Goal: Task Accomplishment & Management: Complete application form

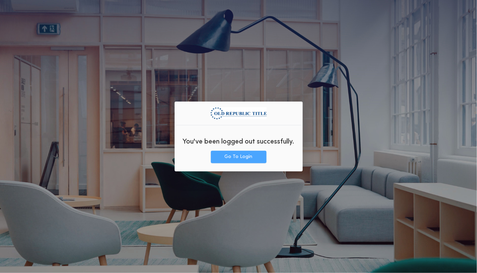
click at [247, 158] on button "Go To Login" at bounding box center [239, 157] width 56 height 12
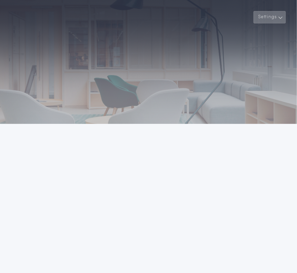
click at [273, 20] on button "Settings" at bounding box center [269, 17] width 32 height 12
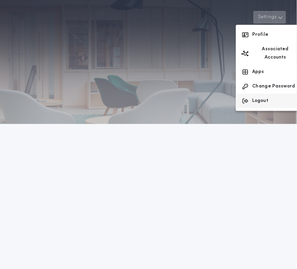
click at [257, 94] on button "Logout" at bounding box center [270, 101] width 69 height 14
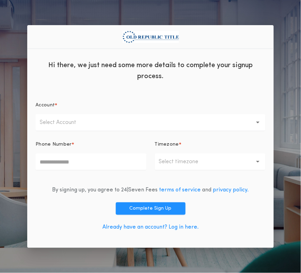
click at [90, 114] on button "Select Account" at bounding box center [151, 122] width 230 height 17
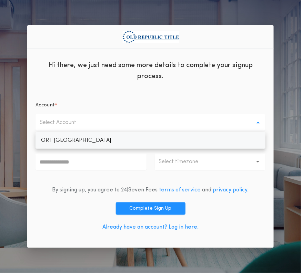
click at [74, 137] on p "ORT Chicago" at bounding box center [151, 140] width 230 height 17
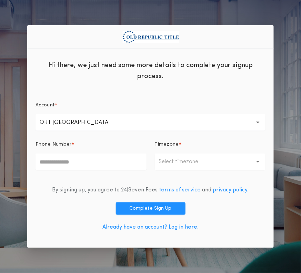
click at [67, 156] on input "Phone Number *" at bounding box center [91, 162] width 111 height 17
type input "**********"
click at [172, 159] on p "Select timezone" at bounding box center [184, 162] width 51 height 8
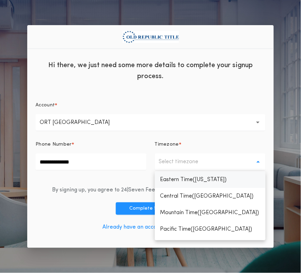
click at [181, 180] on p "Eastern Time(New York)" at bounding box center [210, 180] width 111 height 17
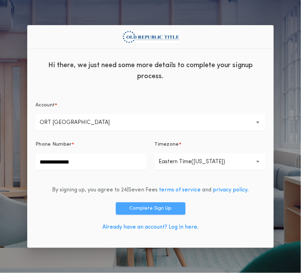
click at [151, 209] on button "Complete Sign Up" at bounding box center [151, 209] width 70 height 12
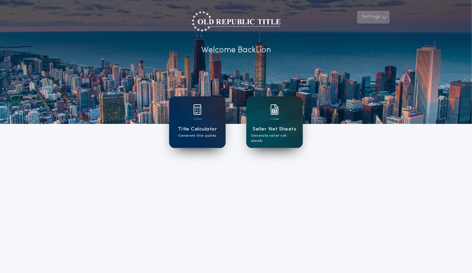
click at [301, 20] on button "Settings" at bounding box center [374, 17] width 32 height 12
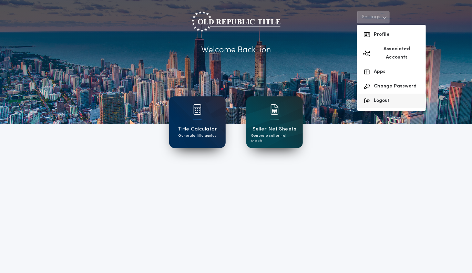
click at [301, 94] on button "Logout" at bounding box center [392, 101] width 69 height 14
